Goal: Task Accomplishment & Management: Use online tool/utility

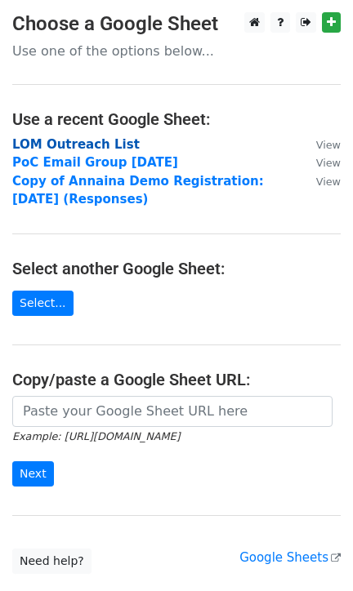
click at [83, 144] on strong "LOM Outreach List" at bounding box center [75, 144] width 127 height 15
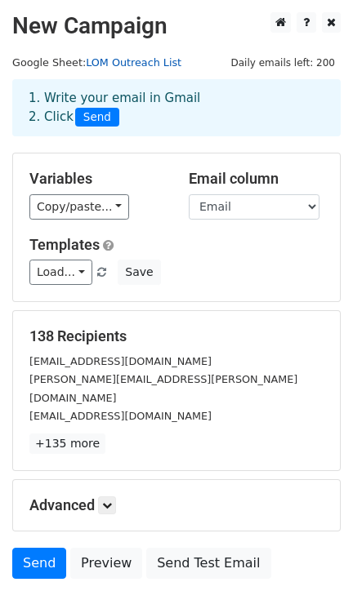
click at [114, 61] on link "LOM Outreach List" at bounding box center [134, 62] width 96 height 12
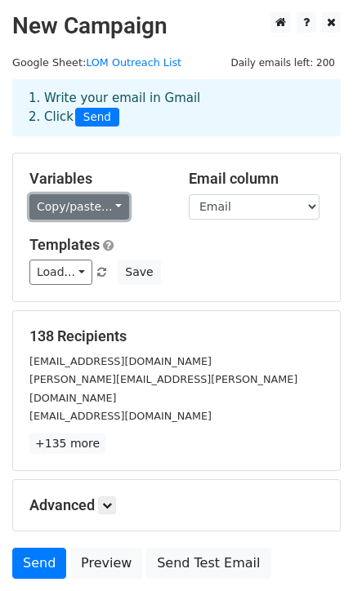
click at [62, 211] on link "Copy/paste..." at bounding box center [79, 206] width 100 height 25
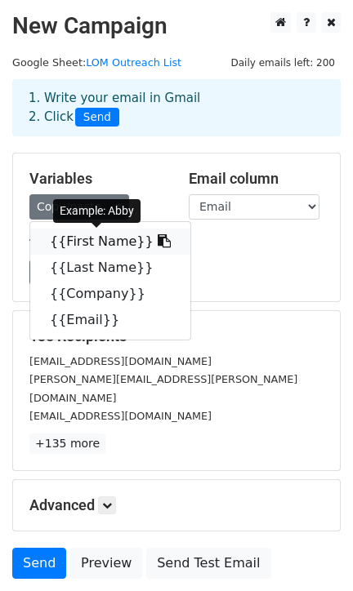
click at [74, 234] on link "{{First Name}}" at bounding box center [110, 242] width 160 height 26
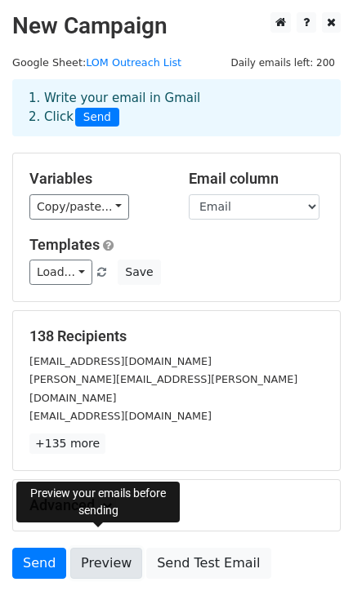
click at [83, 548] on link "Preview" at bounding box center [106, 563] width 72 height 31
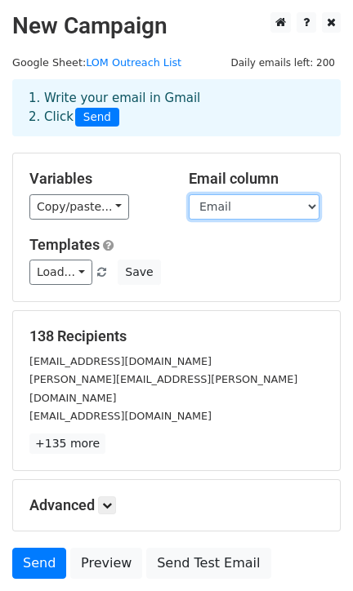
click at [212, 206] on select "First Name Last Name Company Email" at bounding box center [254, 206] width 131 height 25
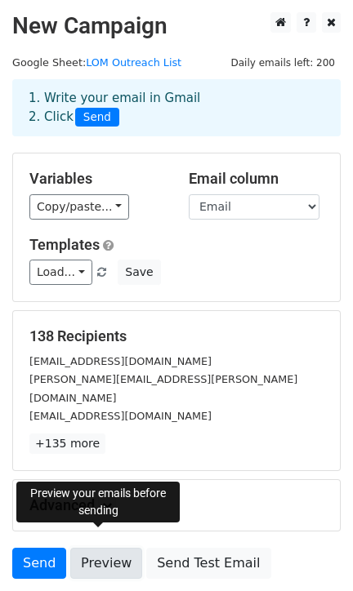
click at [92, 549] on link "Preview" at bounding box center [106, 563] width 72 height 31
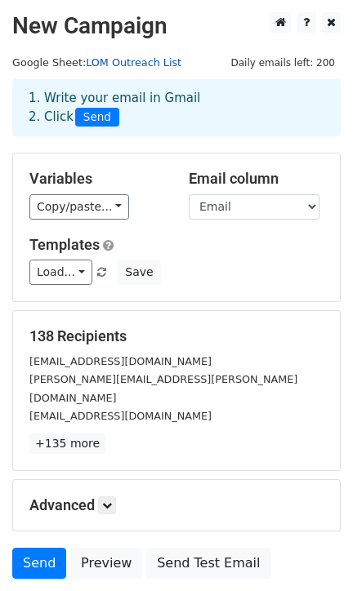
click at [108, 58] on link "LOM Outreach List" at bounding box center [134, 62] width 96 height 12
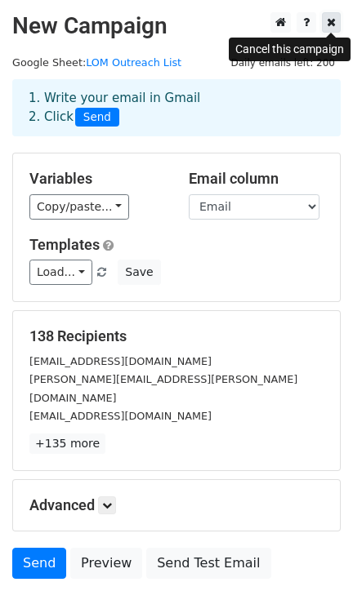
click at [328, 23] on icon at bounding box center [331, 21] width 9 height 11
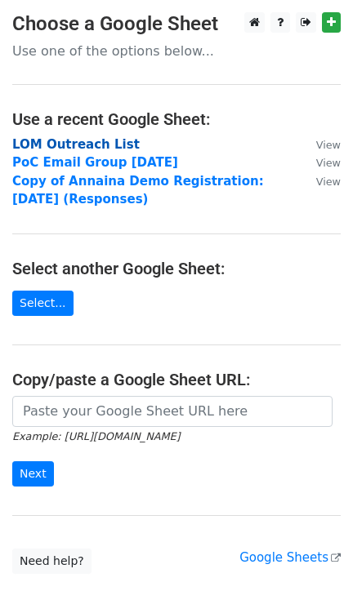
click at [49, 145] on strong "LOM Outreach List" at bounding box center [75, 144] width 127 height 15
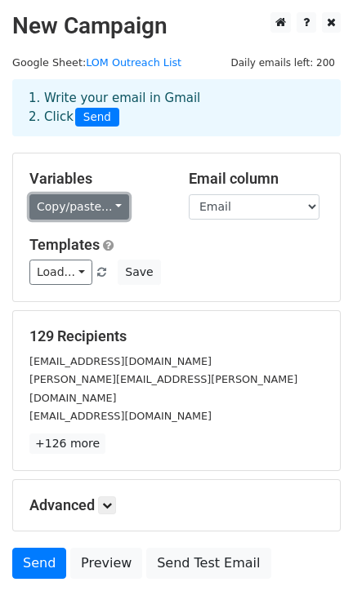
click at [75, 212] on link "Copy/paste..." at bounding box center [79, 206] width 100 height 25
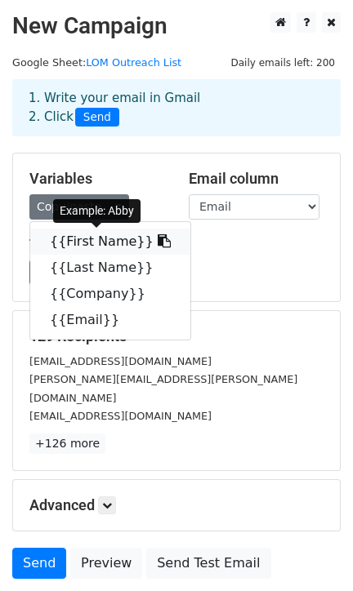
click at [76, 245] on link "{{First Name}}" at bounding box center [110, 242] width 160 height 26
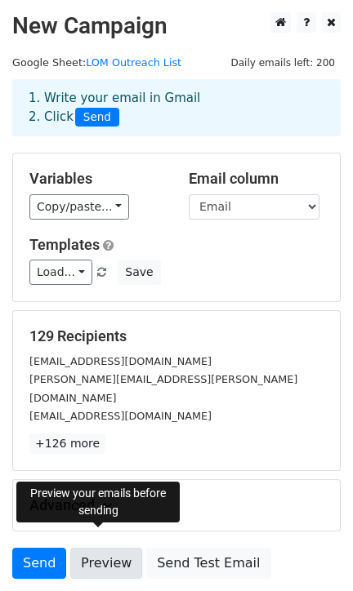
click at [94, 548] on link "Preview" at bounding box center [106, 563] width 72 height 31
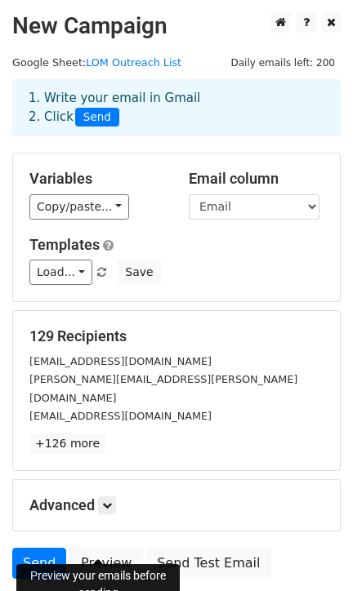
scroll to position [106, 0]
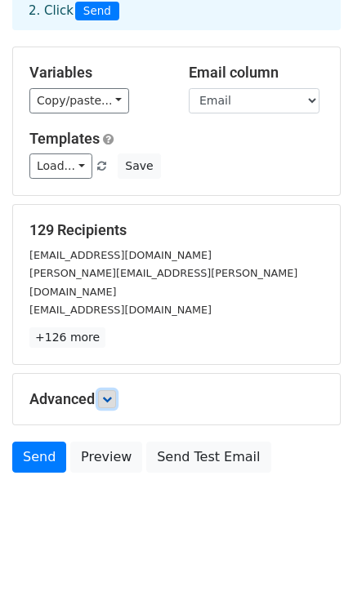
click at [104, 390] on link at bounding box center [107, 399] width 18 height 18
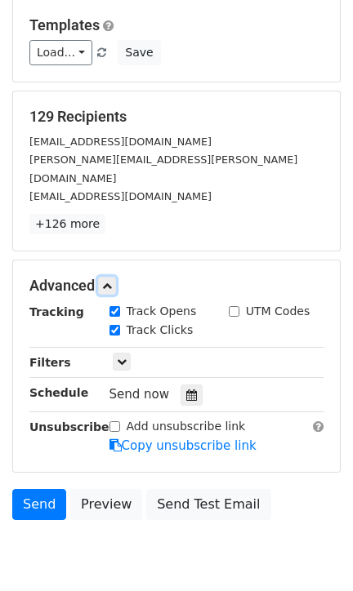
scroll to position [266, 0]
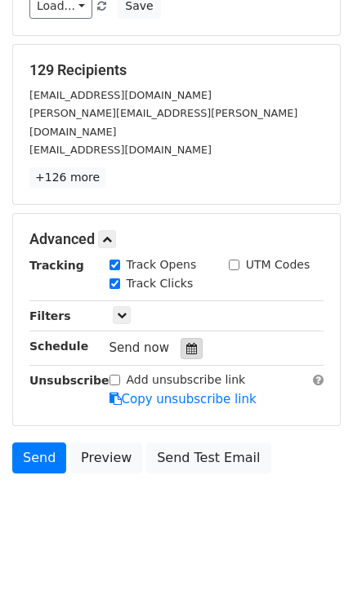
click at [186, 343] on icon at bounding box center [191, 348] width 11 height 11
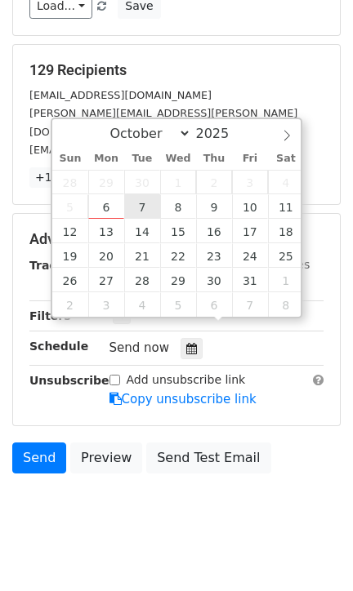
type input "2025-10-07 12:00"
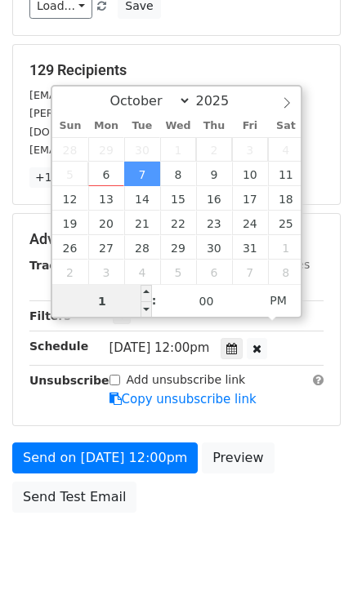
type input "10"
type input "2025-10-07 10:00"
click at [286, 296] on span "PM" at bounding box center [278, 300] width 45 height 33
click at [117, 300] on input "10" at bounding box center [102, 301] width 100 height 33
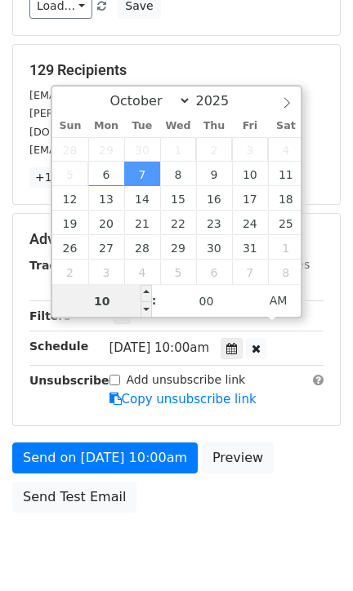
click at [117, 300] on input "10" at bounding box center [102, 301] width 100 height 33
type input "8"
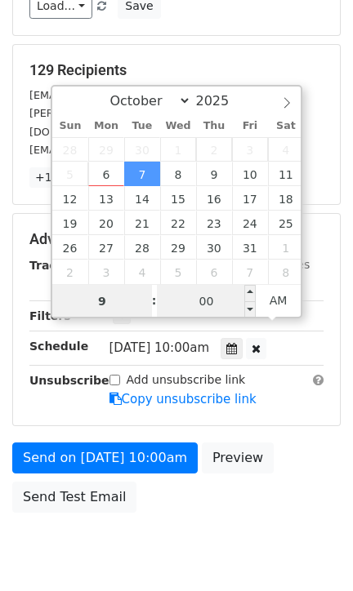
type input "9"
type input "2025-10-07 09:00"
type input "09"
click at [189, 297] on input "00" at bounding box center [207, 301] width 100 height 33
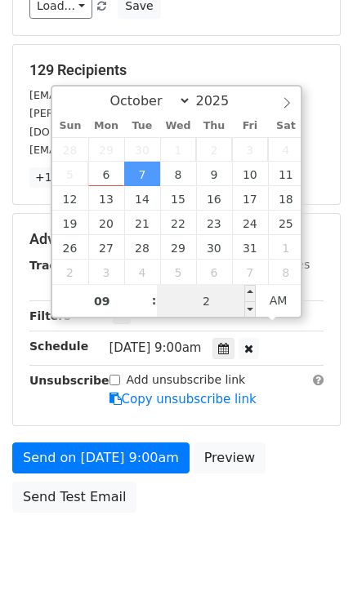
type input "27"
type input "2025-10-07 09:27"
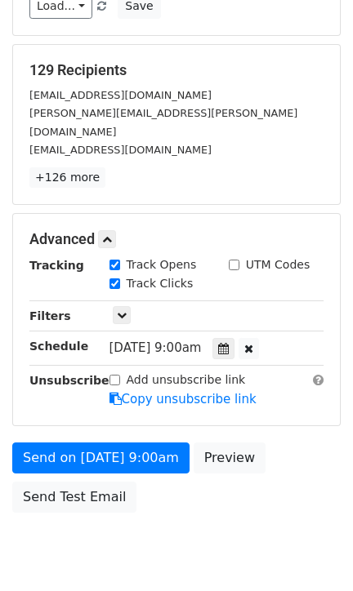
click at [161, 519] on body "New Campaign Daily emails left: 200 Google Sheet: LOM Outreach List 1. Write yo…" at bounding box center [176, 166] width 353 height 840
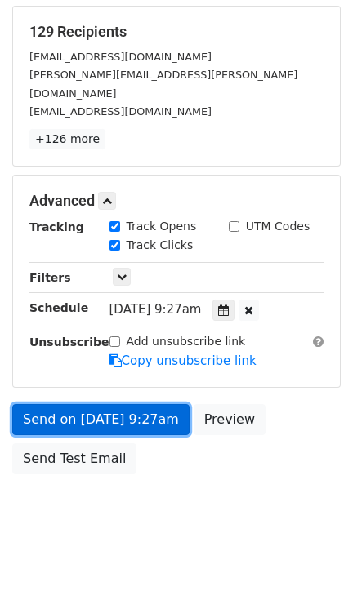
click at [59, 404] on link "Send on Oct 7 at 9:27am" at bounding box center [100, 419] width 177 height 31
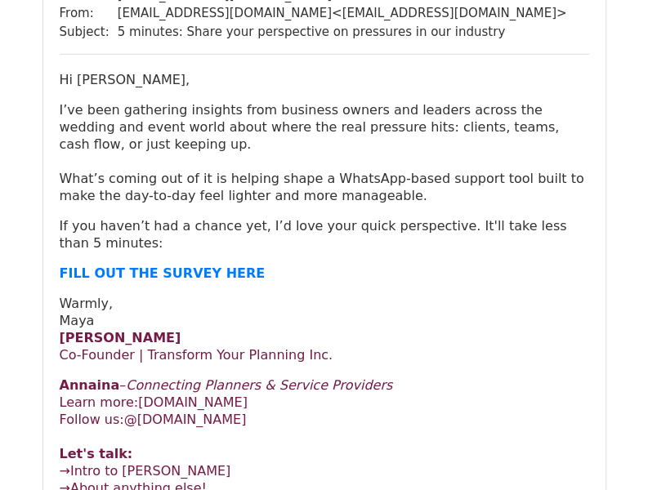
scroll to position [1486, 0]
